Goal: Information Seeking & Learning: Learn about a topic

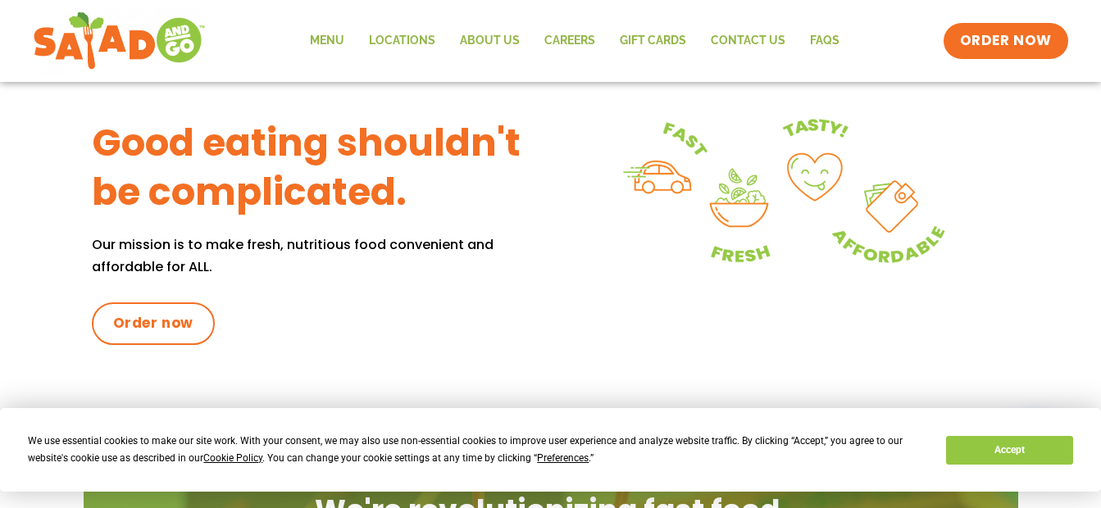
scroll to position [129, 0]
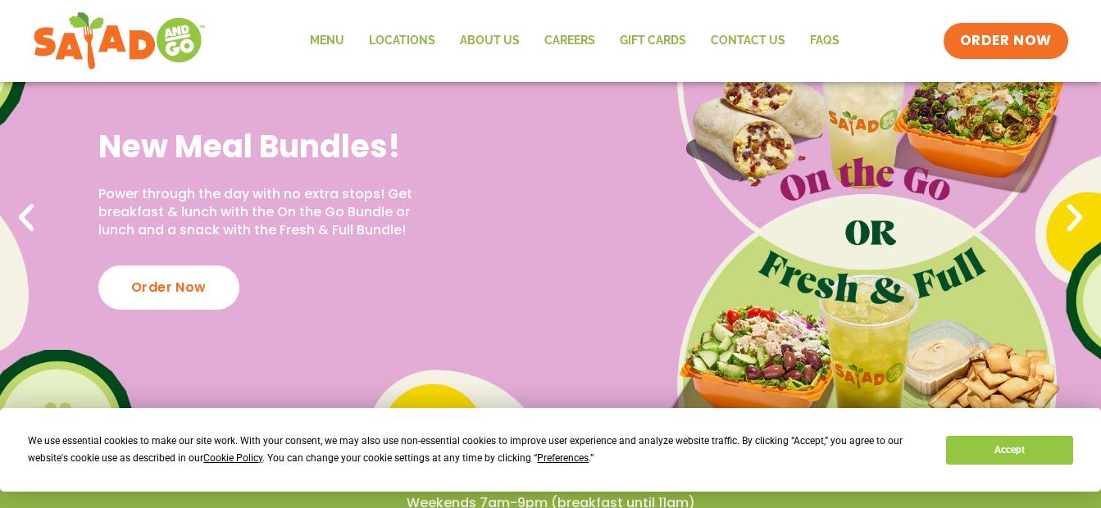
click at [1070, 227] on icon "Next slide" at bounding box center [1074, 218] width 36 height 36
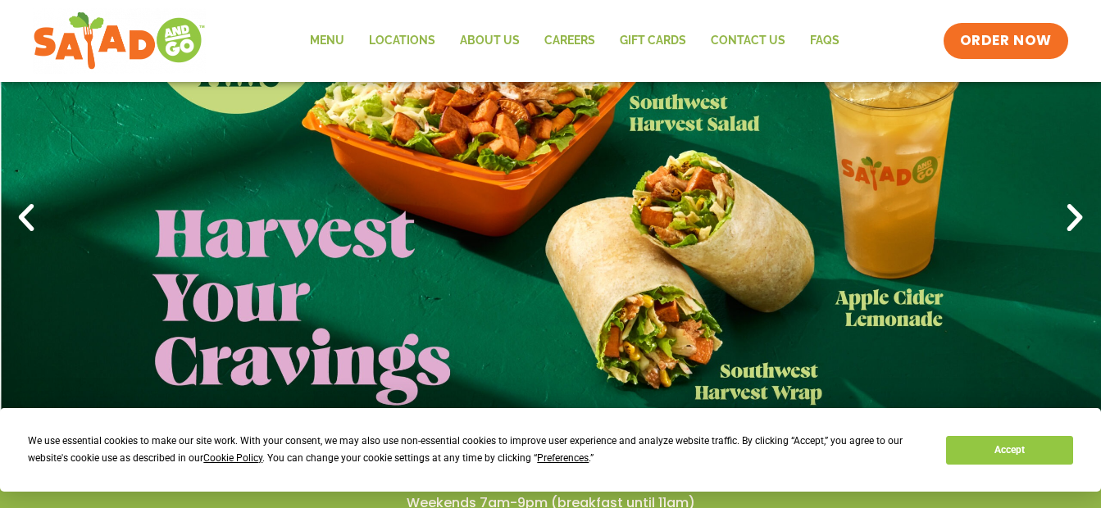
click at [1070, 227] on icon "Next slide" at bounding box center [1074, 218] width 36 height 36
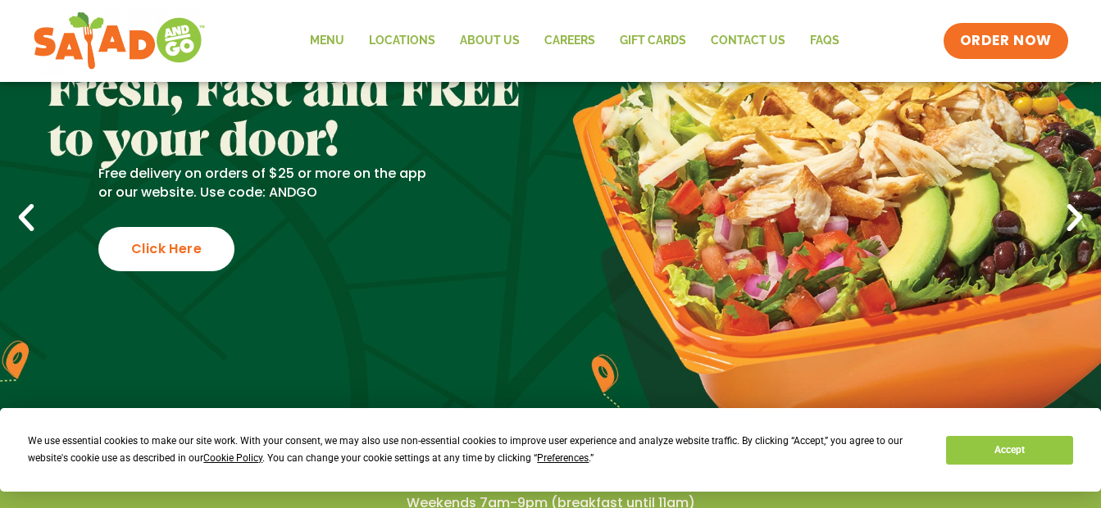
scroll to position [52, 0]
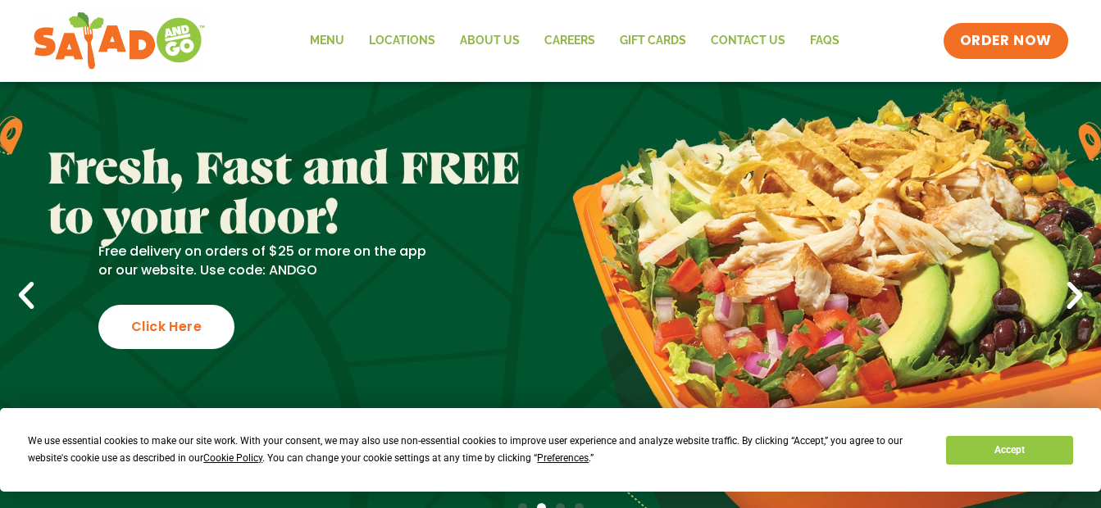
click at [1063, 294] on icon "Next slide" at bounding box center [1074, 296] width 36 height 36
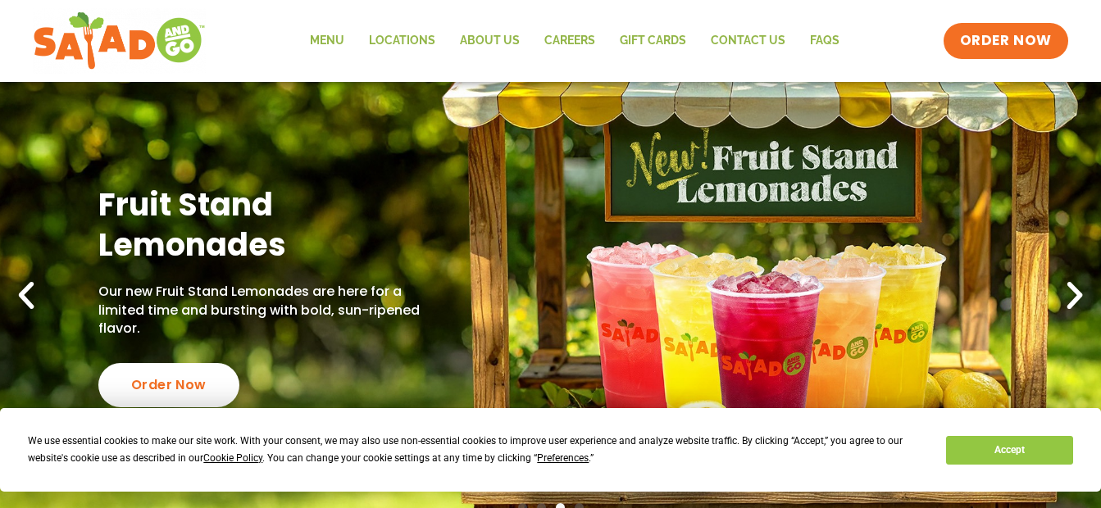
click at [1063, 294] on icon "Next slide" at bounding box center [1074, 296] width 36 height 36
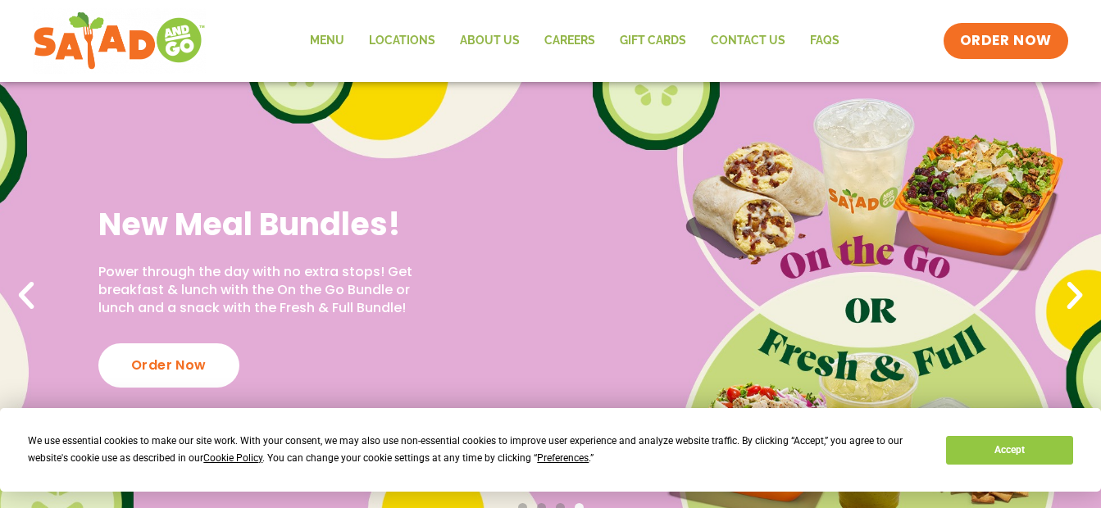
click at [1063, 294] on icon "Next slide" at bounding box center [1074, 296] width 36 height 36
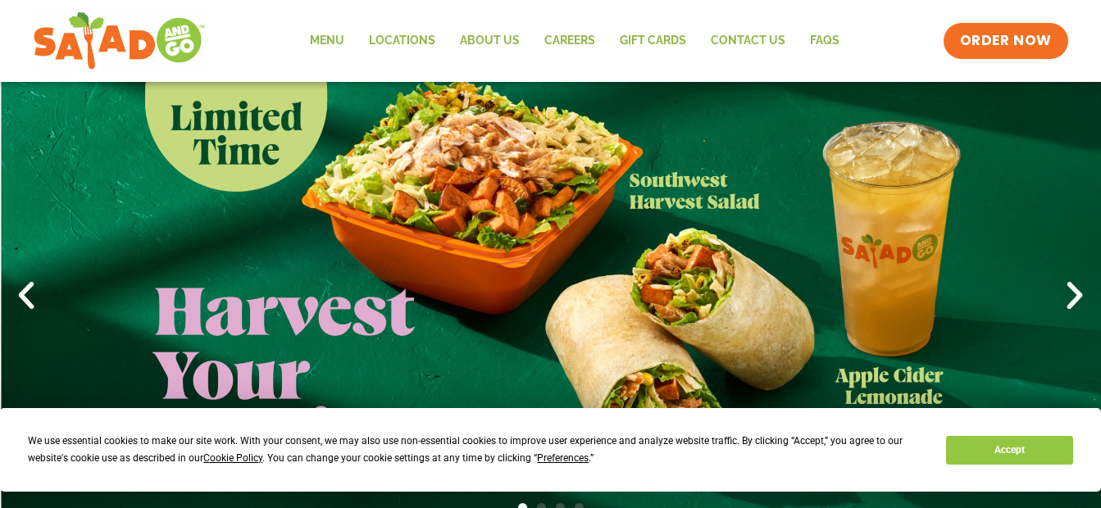
click at [1063, 294] on icon "Next slide" at bounding box center [1074, 296] width 36 height 36
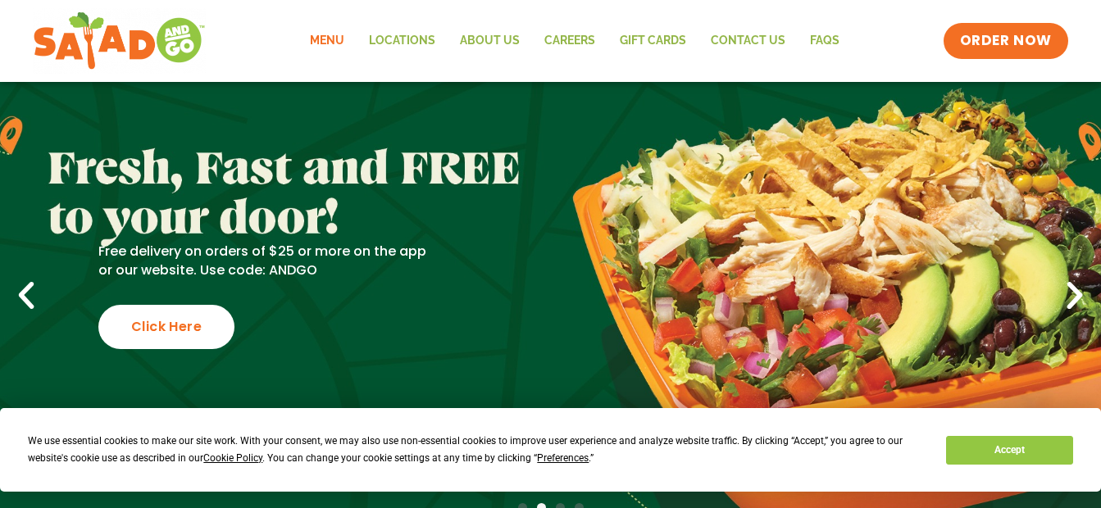
click at [338, 42] on link "Menu" at bounding box center [326, 41] width 59 height 38
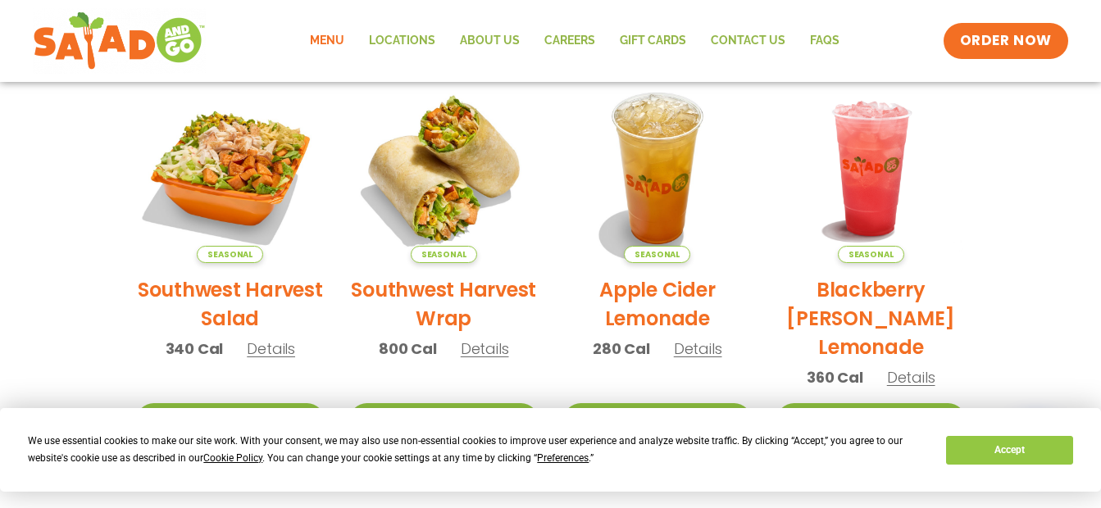
scroll to position [398, 0]
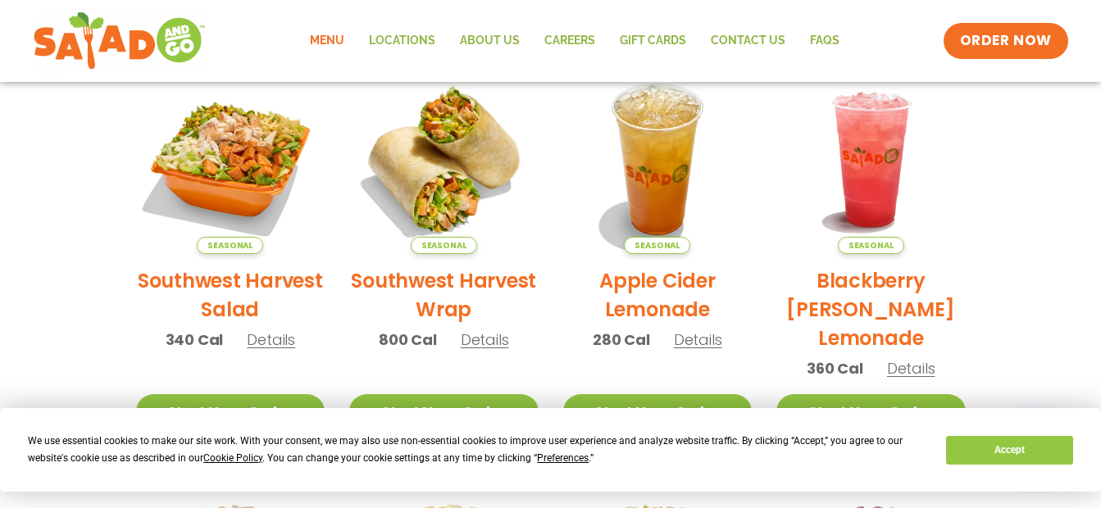
click at [273, 343] on span "Details" at bounding box center [271, 339] width 48 height 20
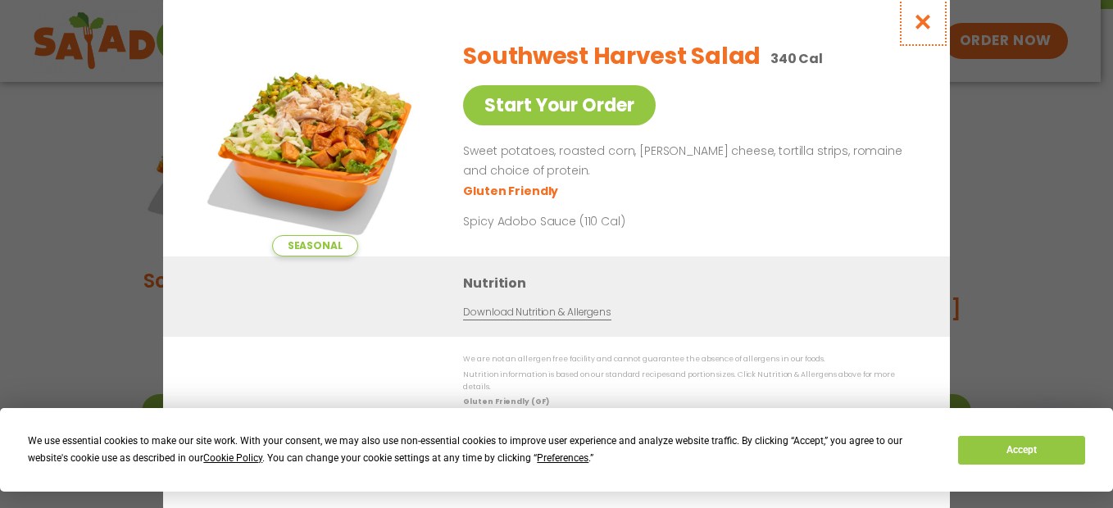
click at [922, 27] on icon "Close modal" at bounding box center [923, 21] width 20 height 17
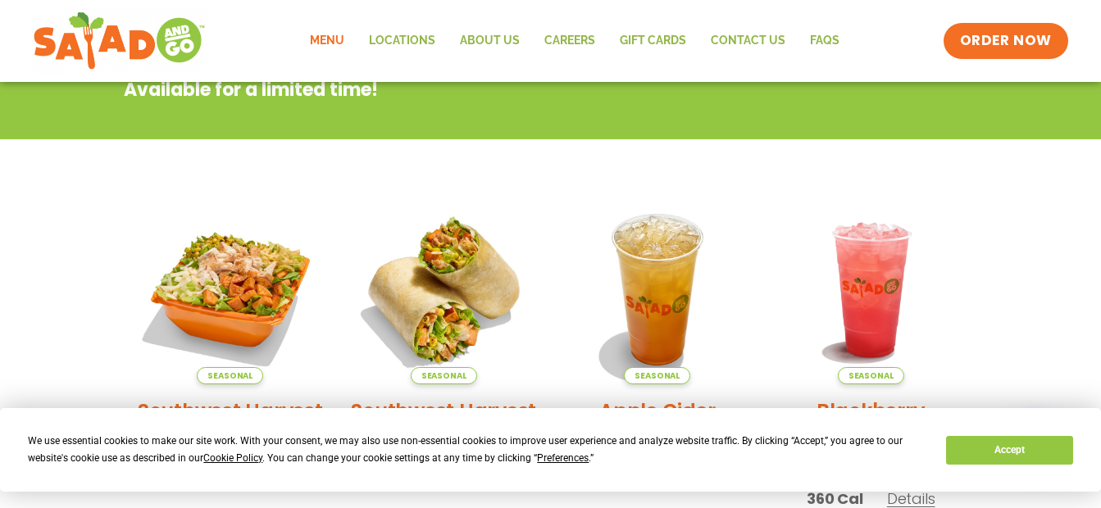
scroll to position [155, 0]
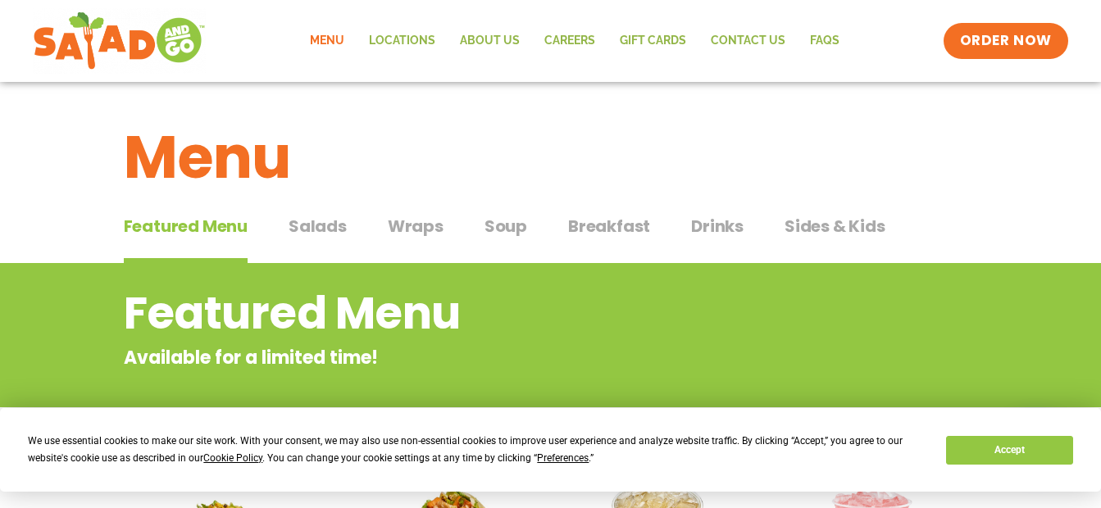
click at [306, 225] on span "Salads" at bounding box center [317, 226] width 58 height 25
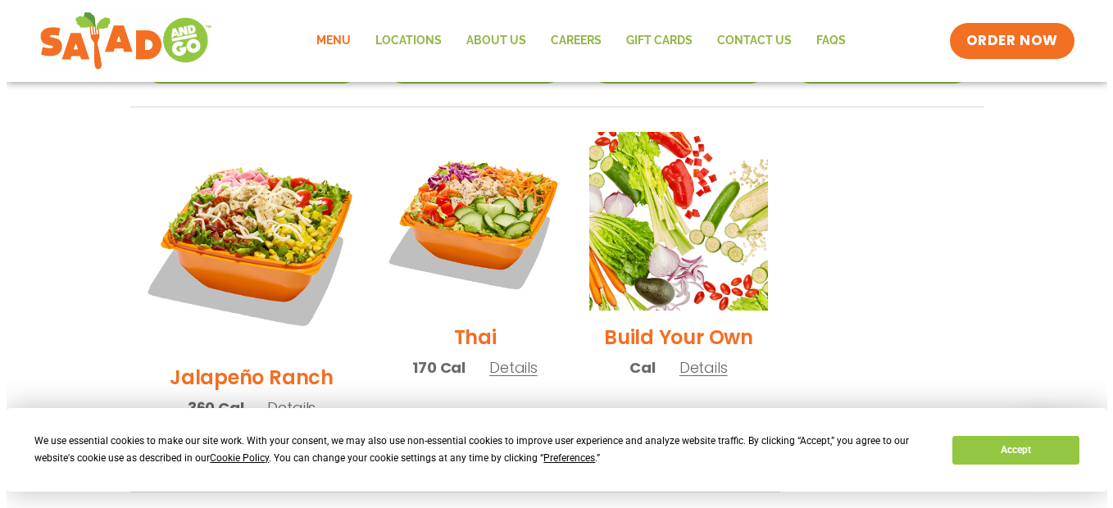
scroll to position [1229, 0]
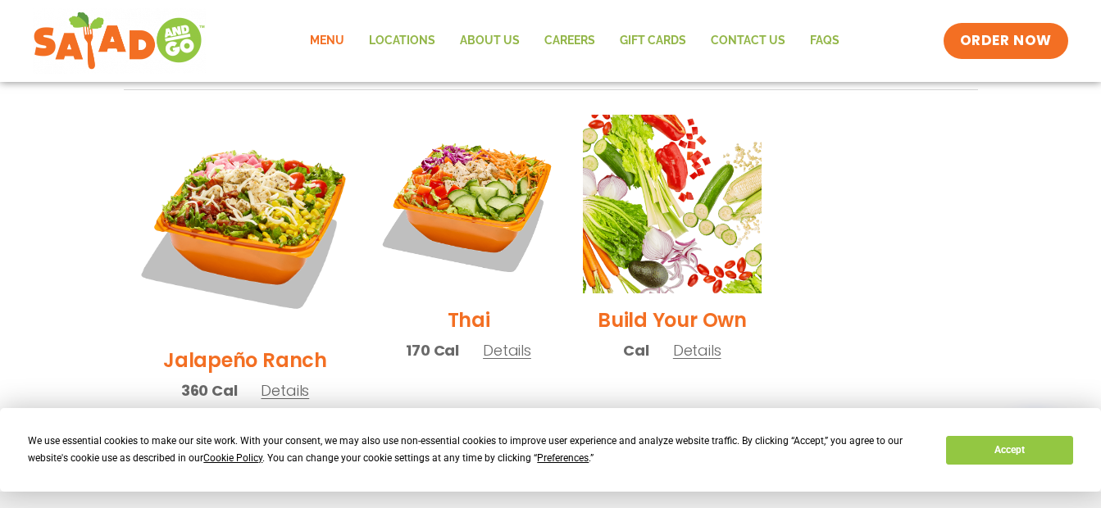
click at [262, 380] on span "Details" at bounding box center [285, 390] width 48 height 20
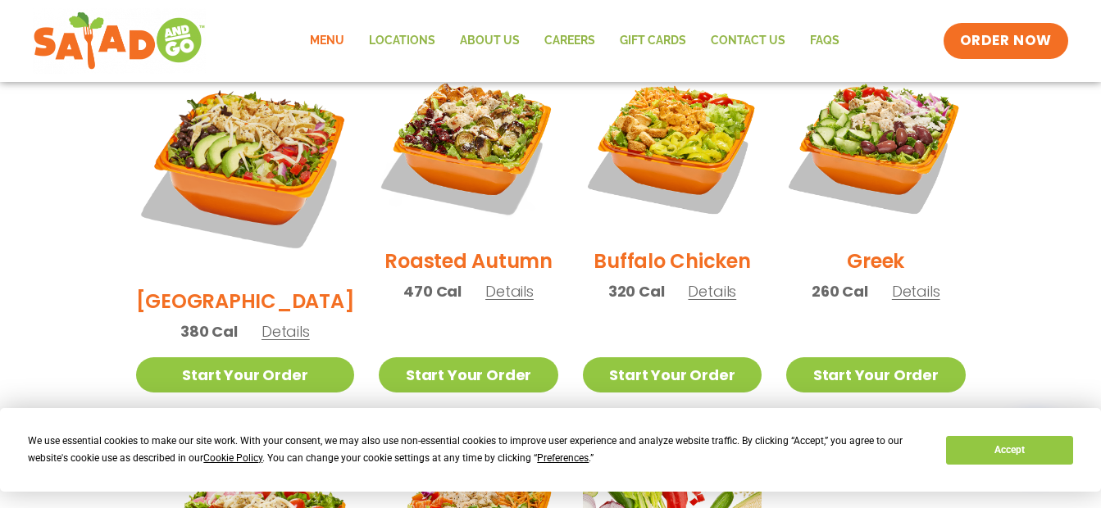
scroll to position [855, 0]
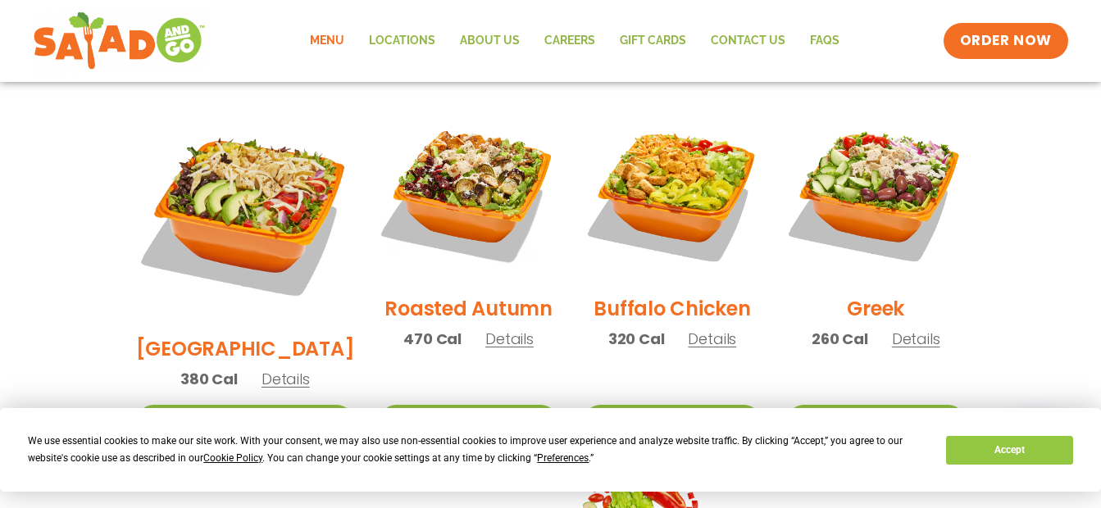
click at [695, 334] on div "Buffalo Chicken 320 Cal Details" at bounding box center [672, 233] width 179 height 261
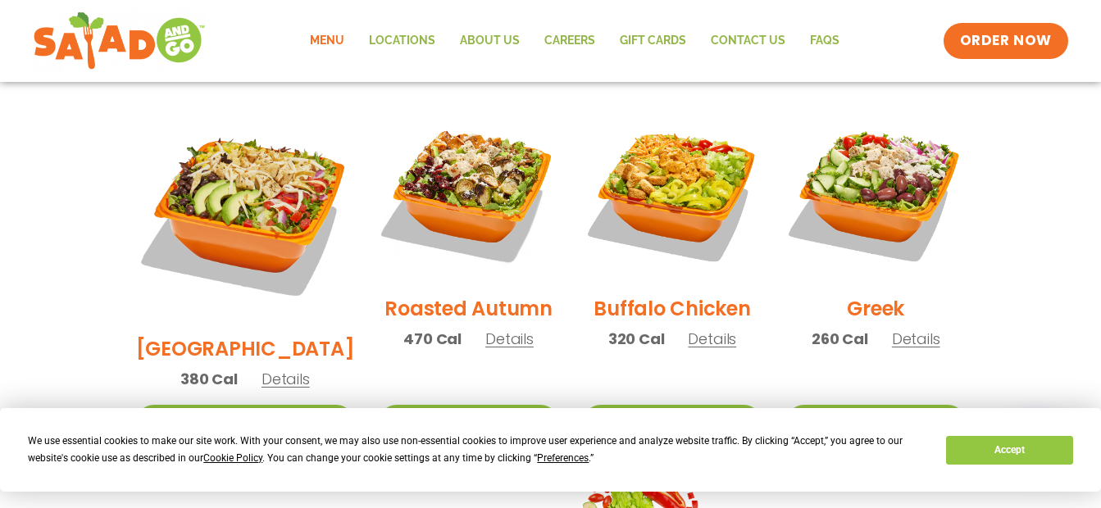
click at [267, 369] on span "Details" at bounding box center [285, 379] width 48 height 20
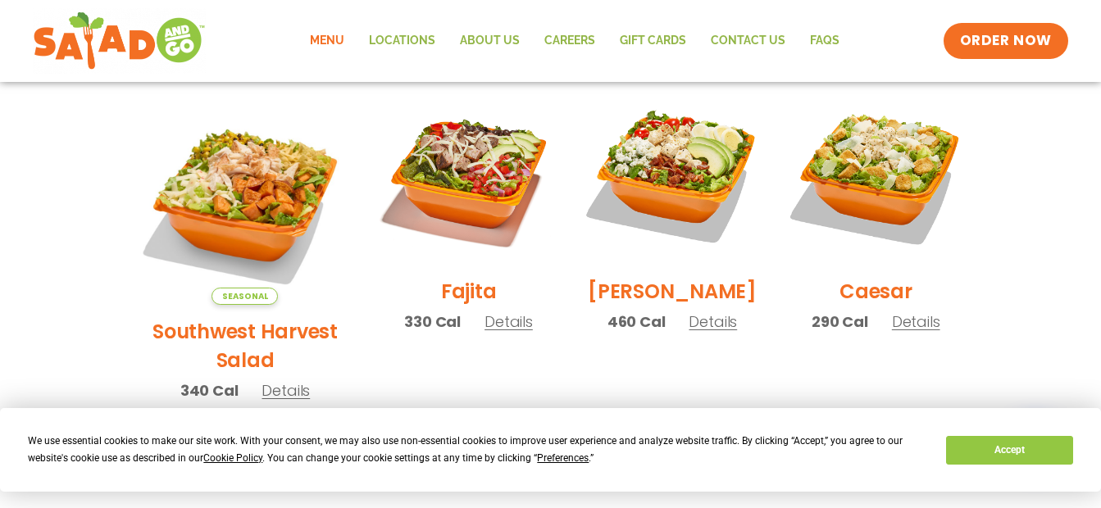
scroll to position [489, 0]
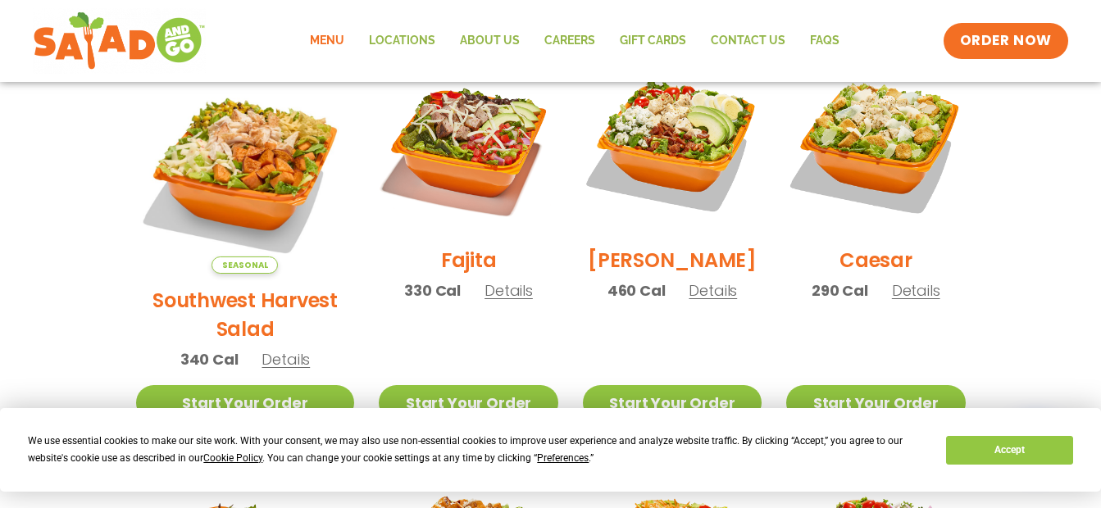
click at [484, 301] on span "Details" at bounding box center [508, 290] width 48 height 20
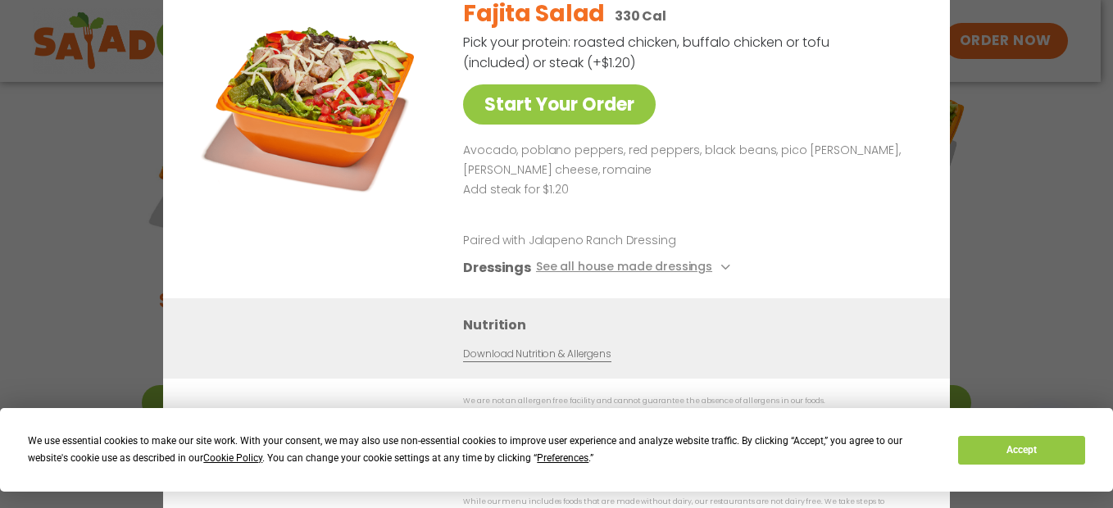
click at [921, 91] on div "Start Your Order Fajita Salad 330 Cal Pick your protein: roasted chicken, buffa…" at bounding box center [556, 254] width 787 height 604
